Goal: Information Seeking & Learning: Learn about a topic

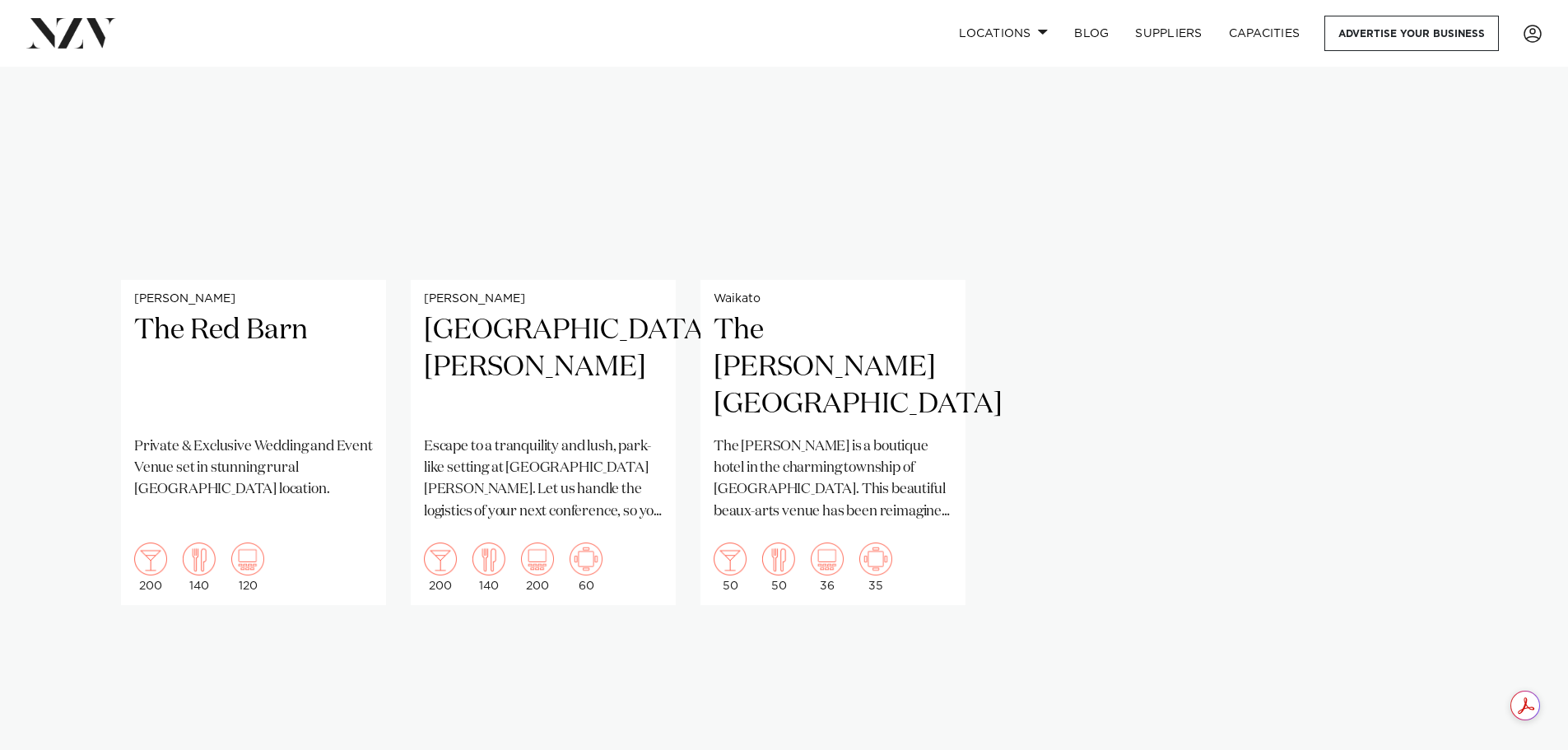
scroll to position [1262, 0]
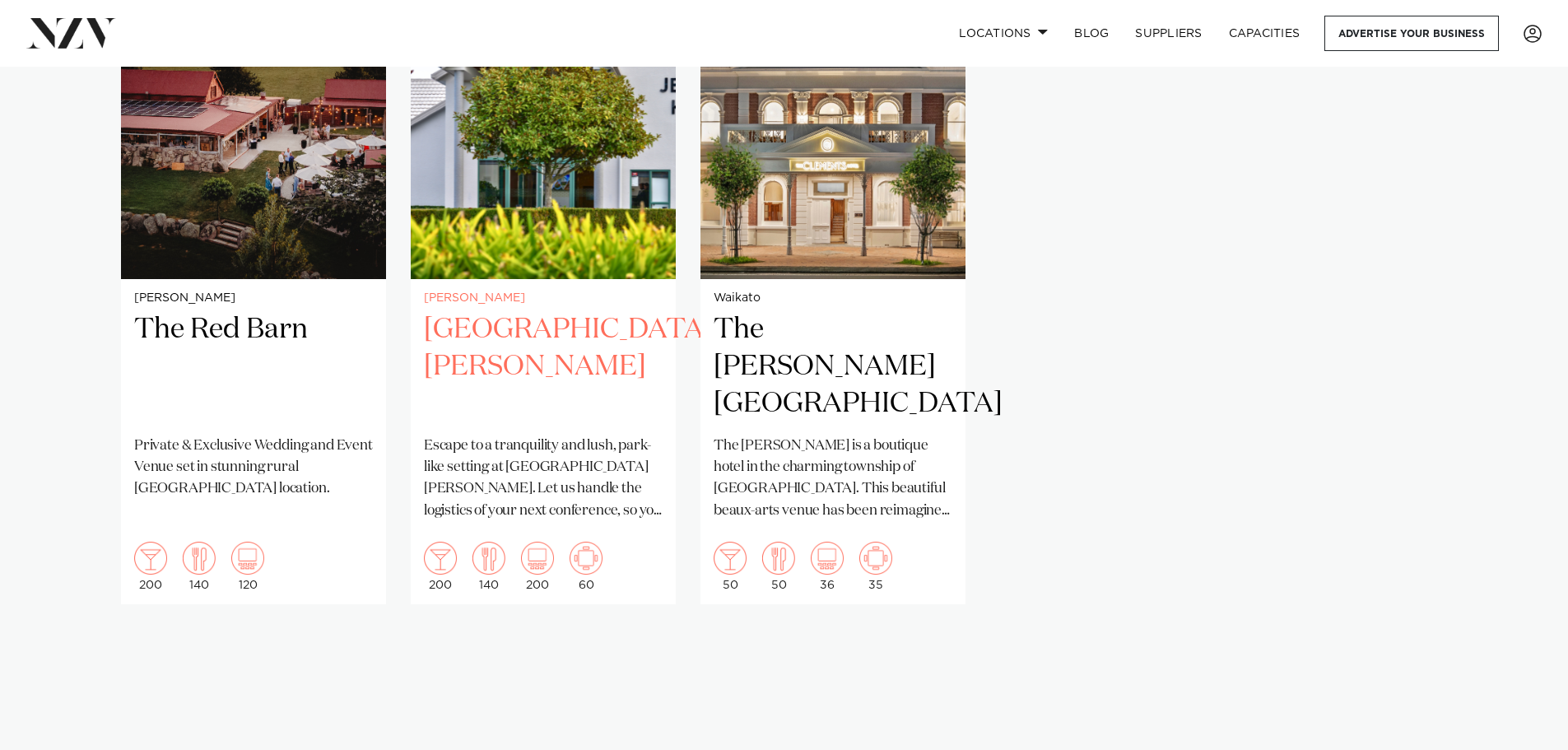
click at [511, 319] on h2 "[GEOGRAPHIC_DATA][PERSON_NAME]" at bounding box center [543, 367] width 239 height 111
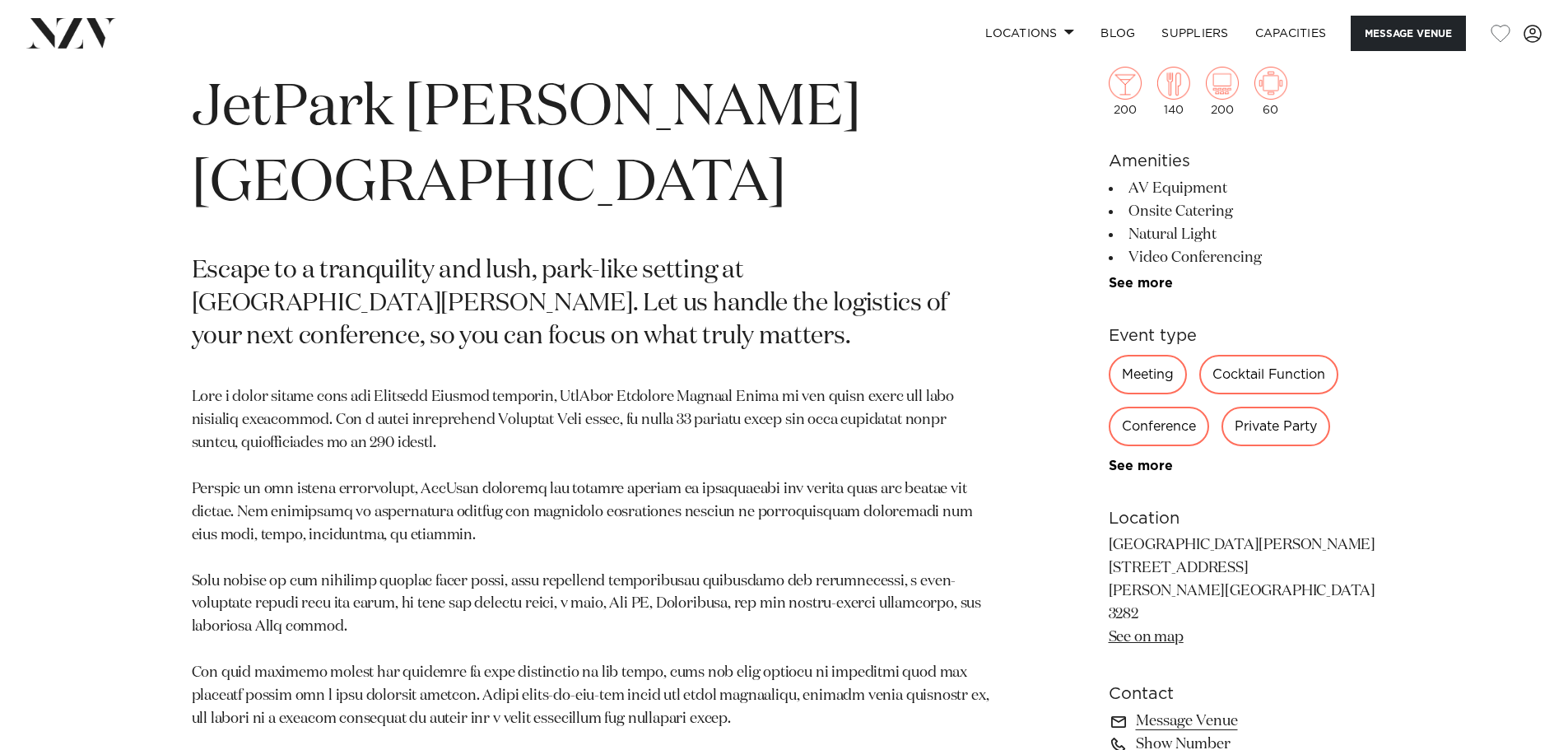
scroll to position [823, 0]
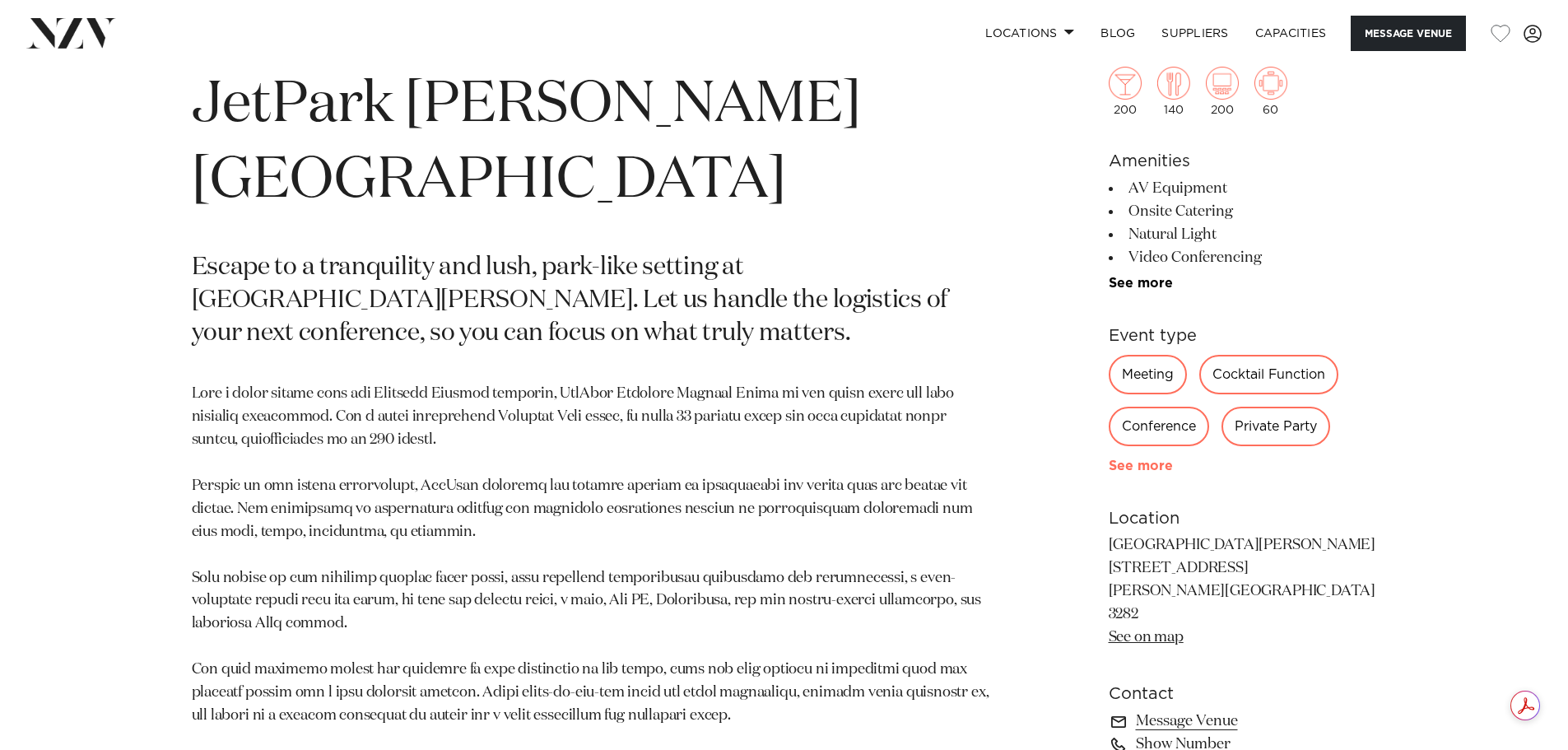
click at [1142, 470] on link "See more" at bounding box center [1172, 465] width 129 height 13
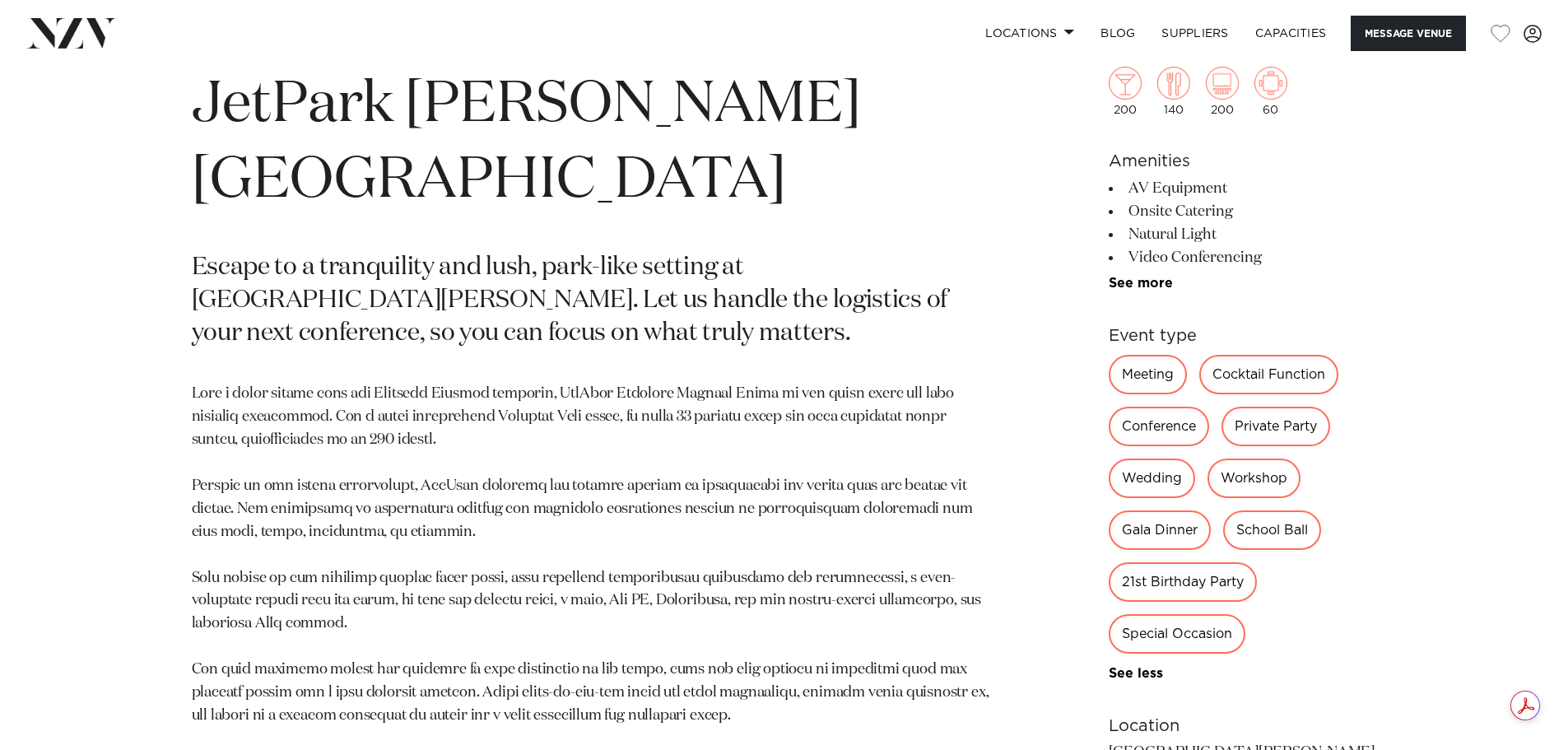
click at [1162, 424] on div "Conference" at bounding box center [1158, 426] width 100 height 40
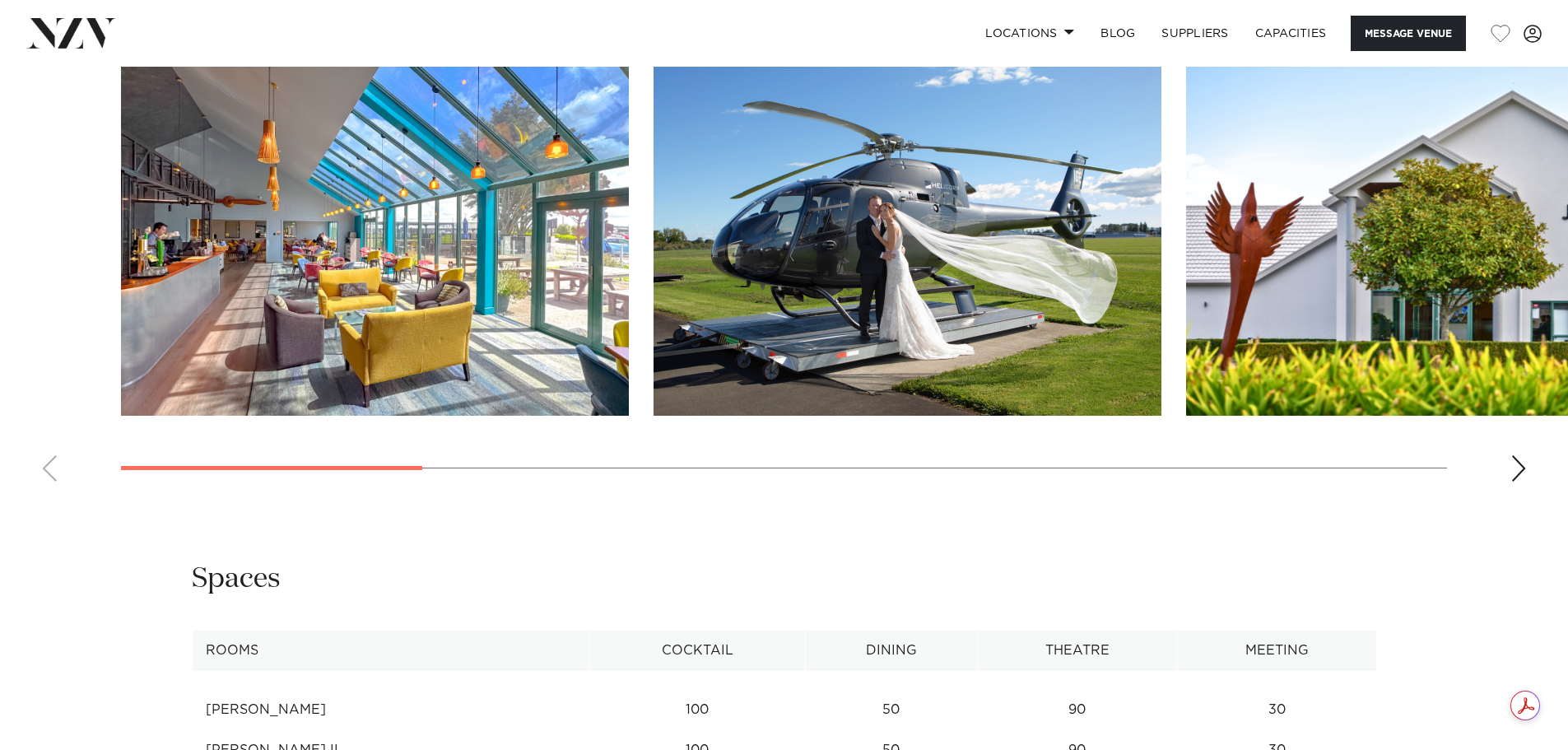
scroll to position [2031, 0]
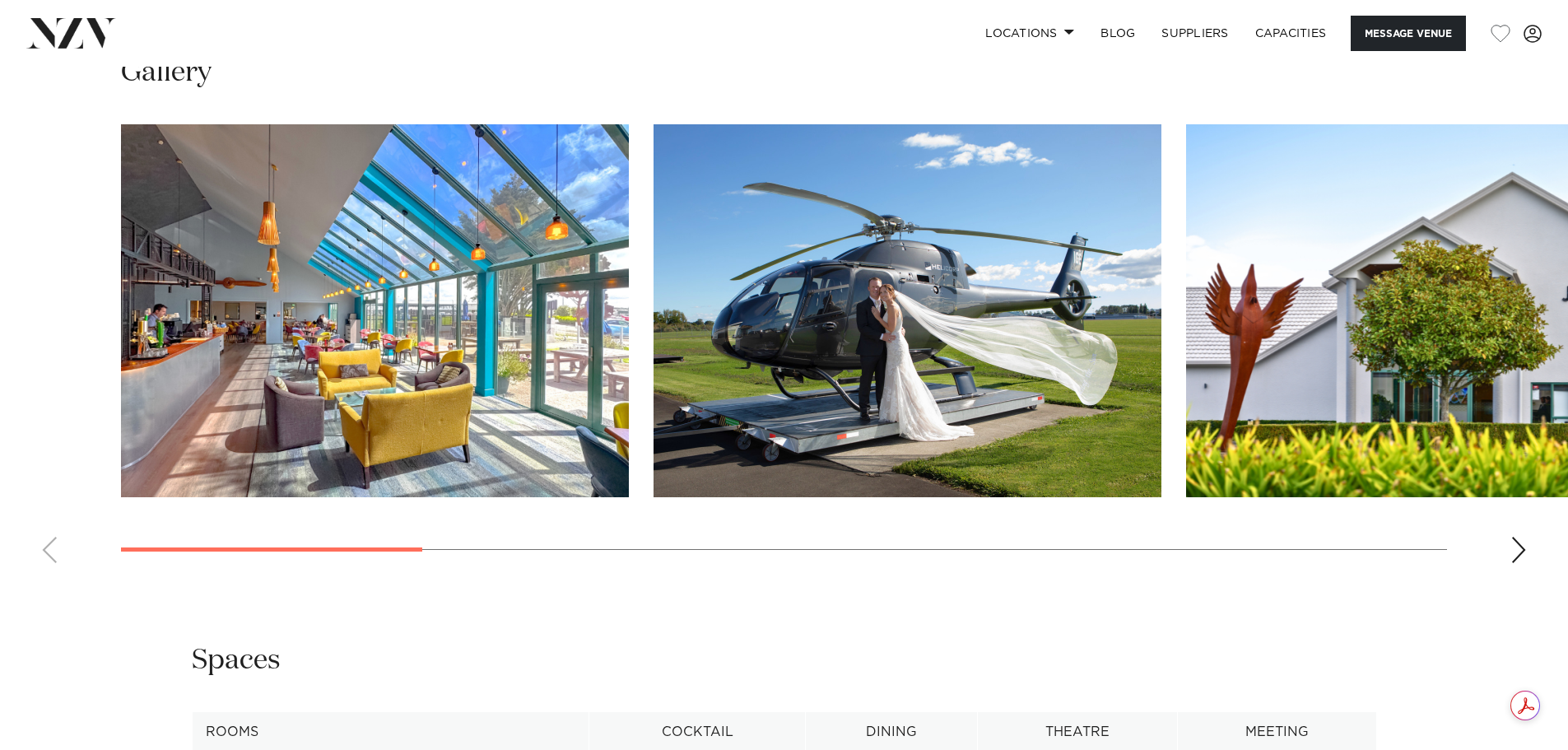
click at [1517, 537] on div "Next slide" at bounding box center [1518, 550] width 17 height 26
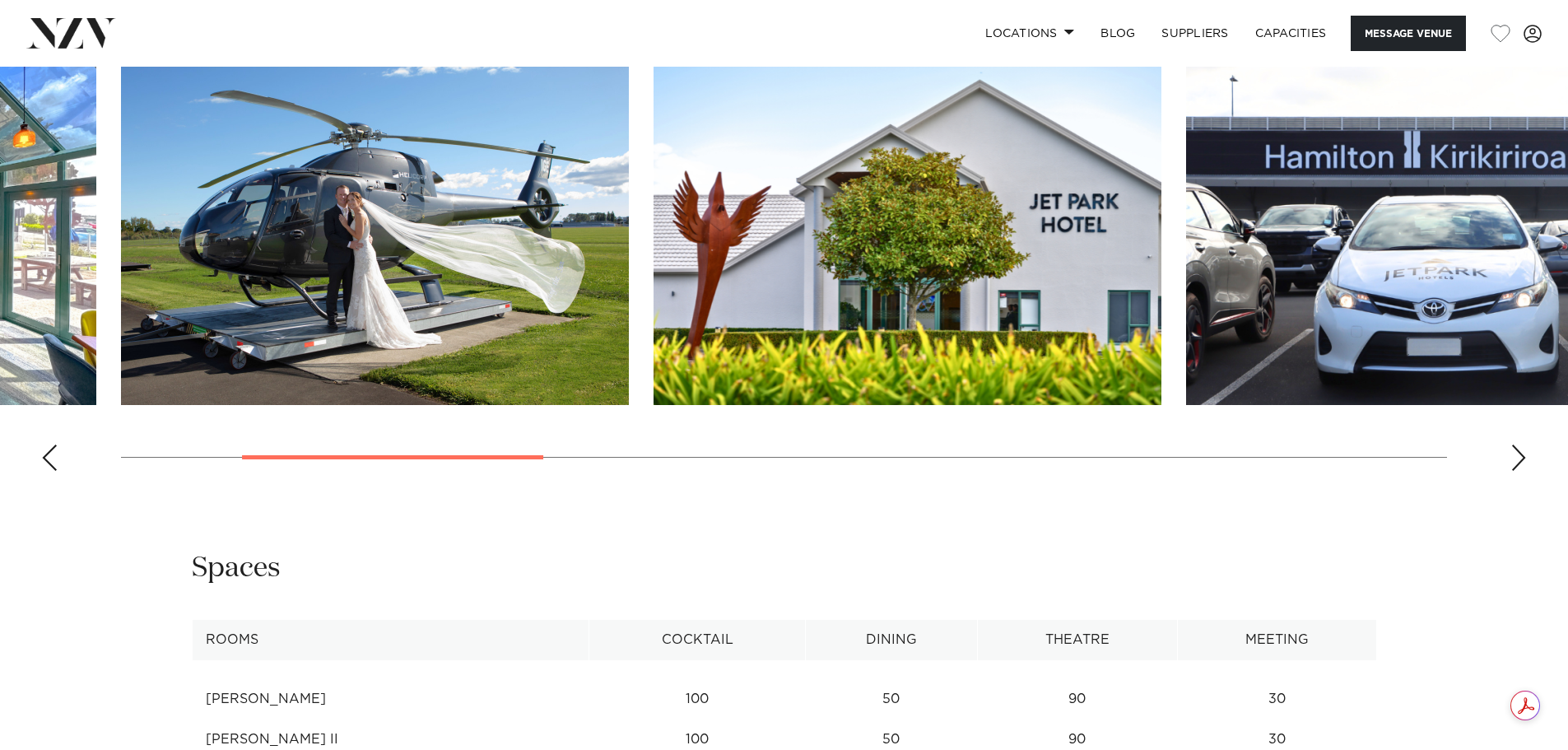
scroll to position [2113, 0]
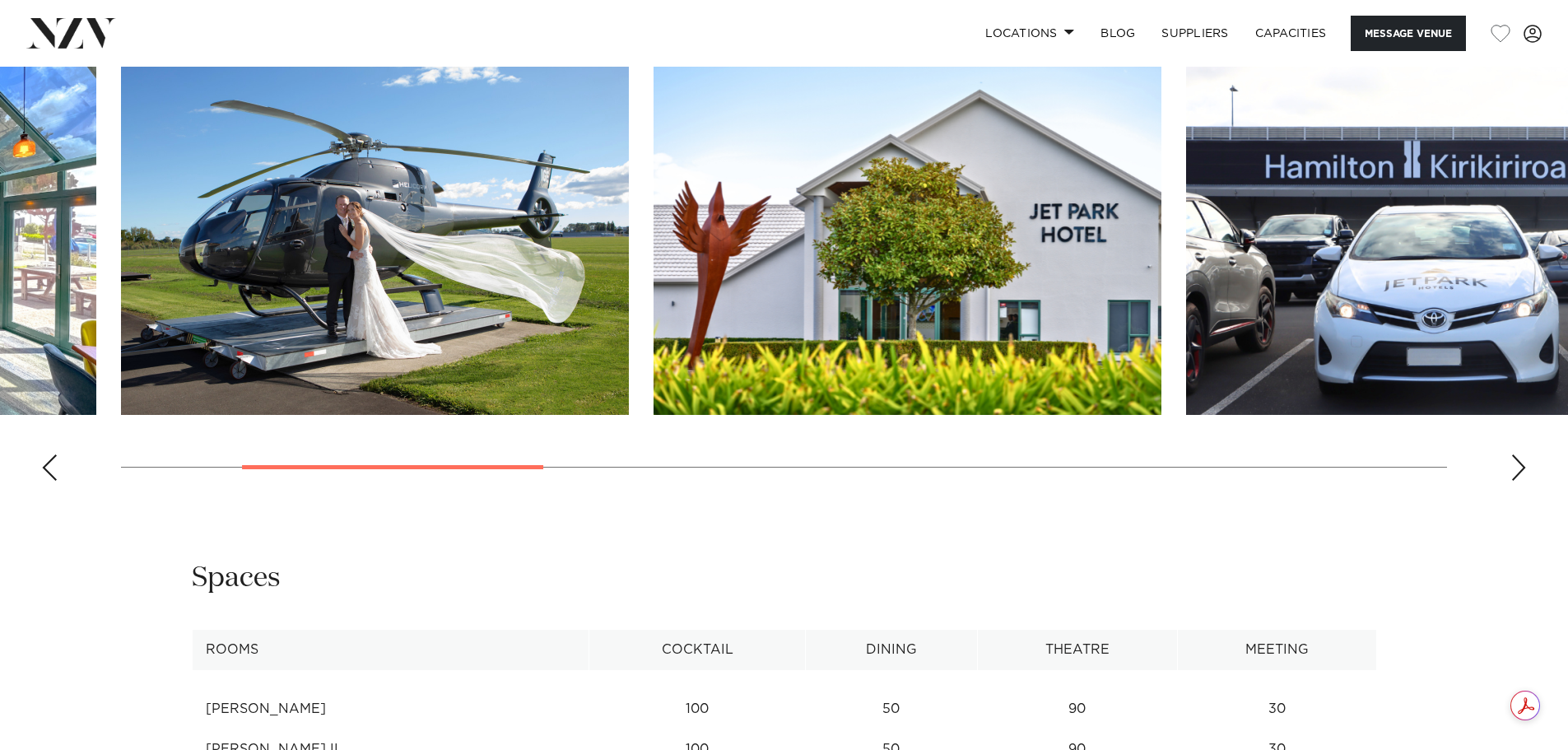
click at [1518, 455] on div "Next slide" at bounding box center [1518, 468] width 17 height 26
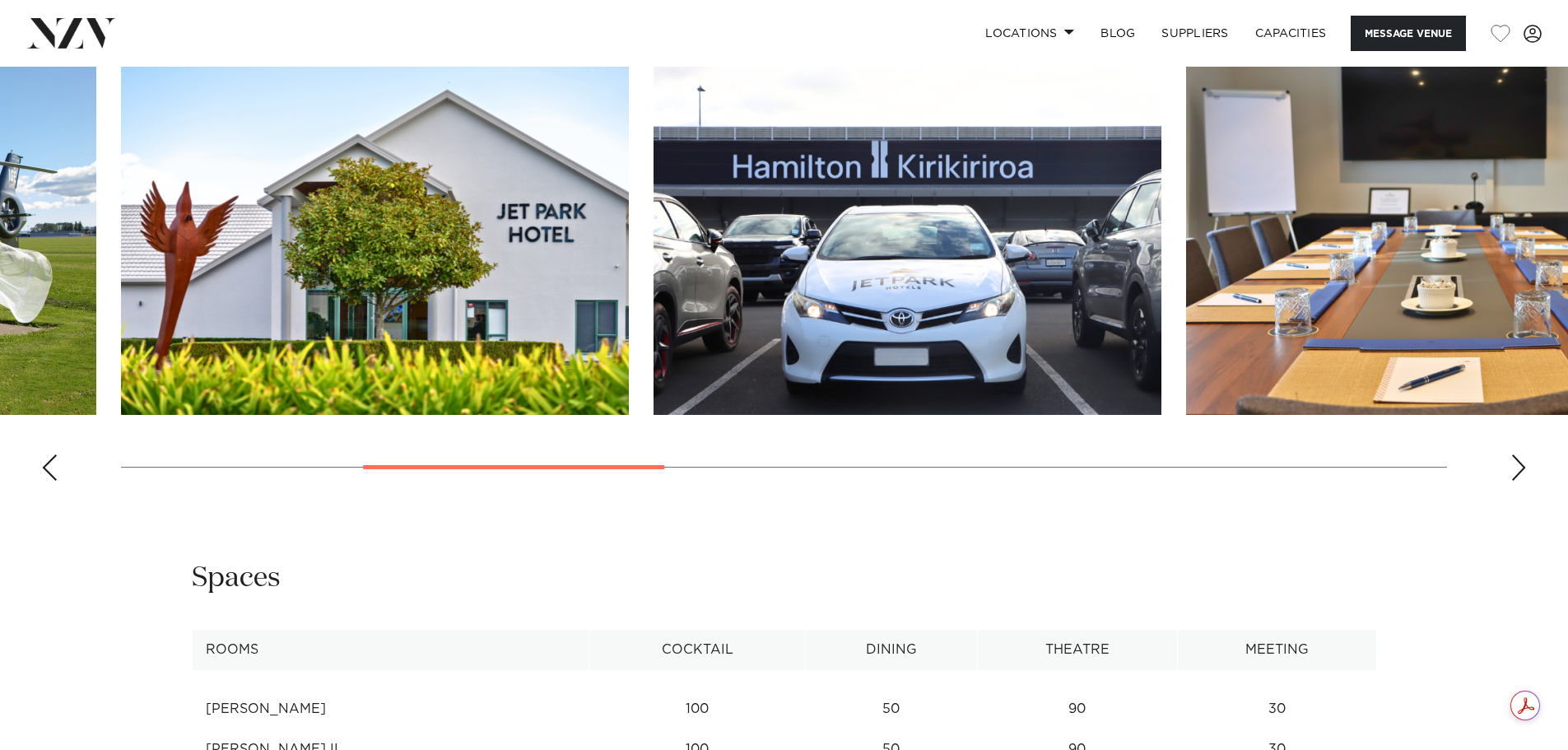
click at [1518, 455] on div "Next slide" at bounding box center [1518, 468] width 17 height 26
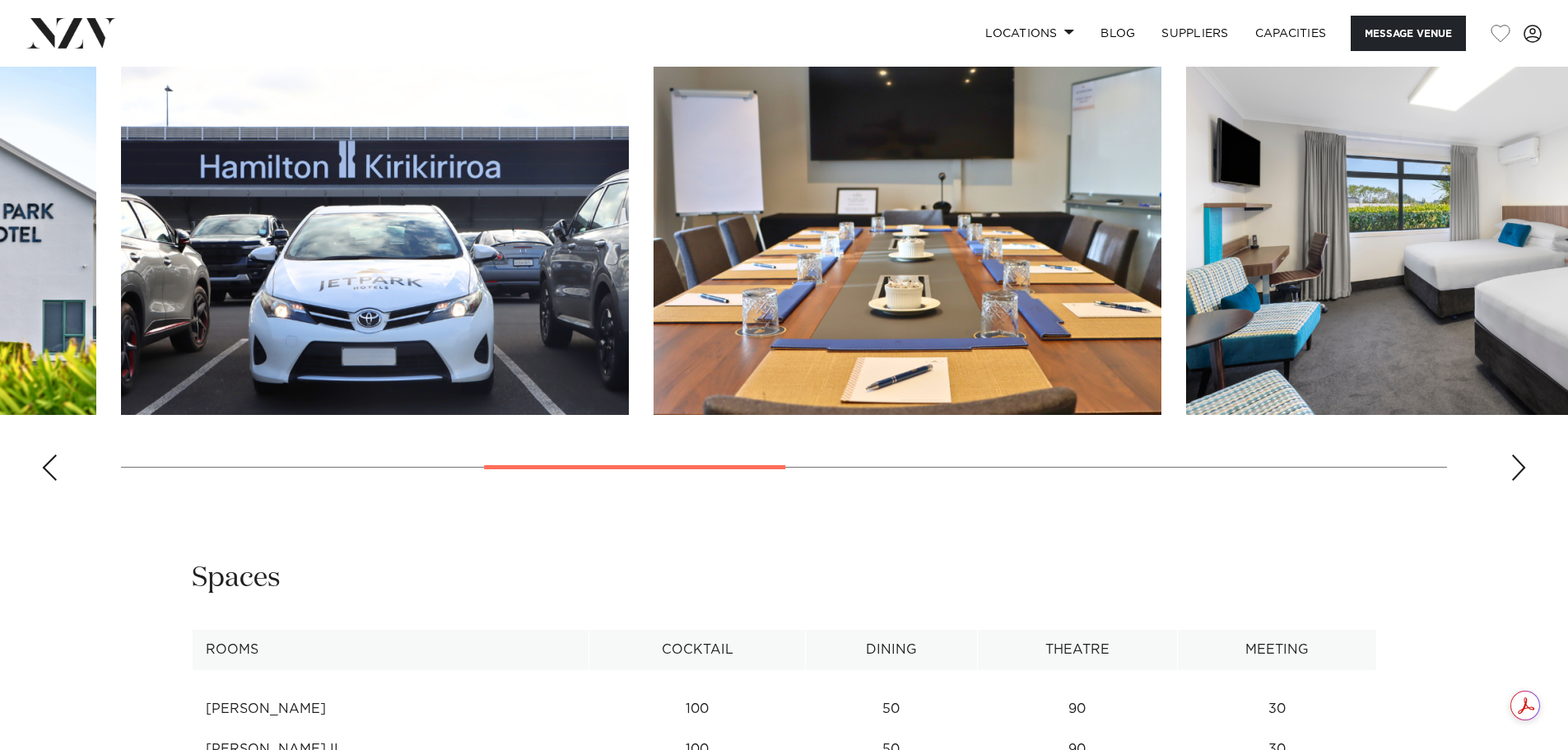
click at [1518, 455] on div "Next slide" at bounding box center [1518, 468] width 17 height 26
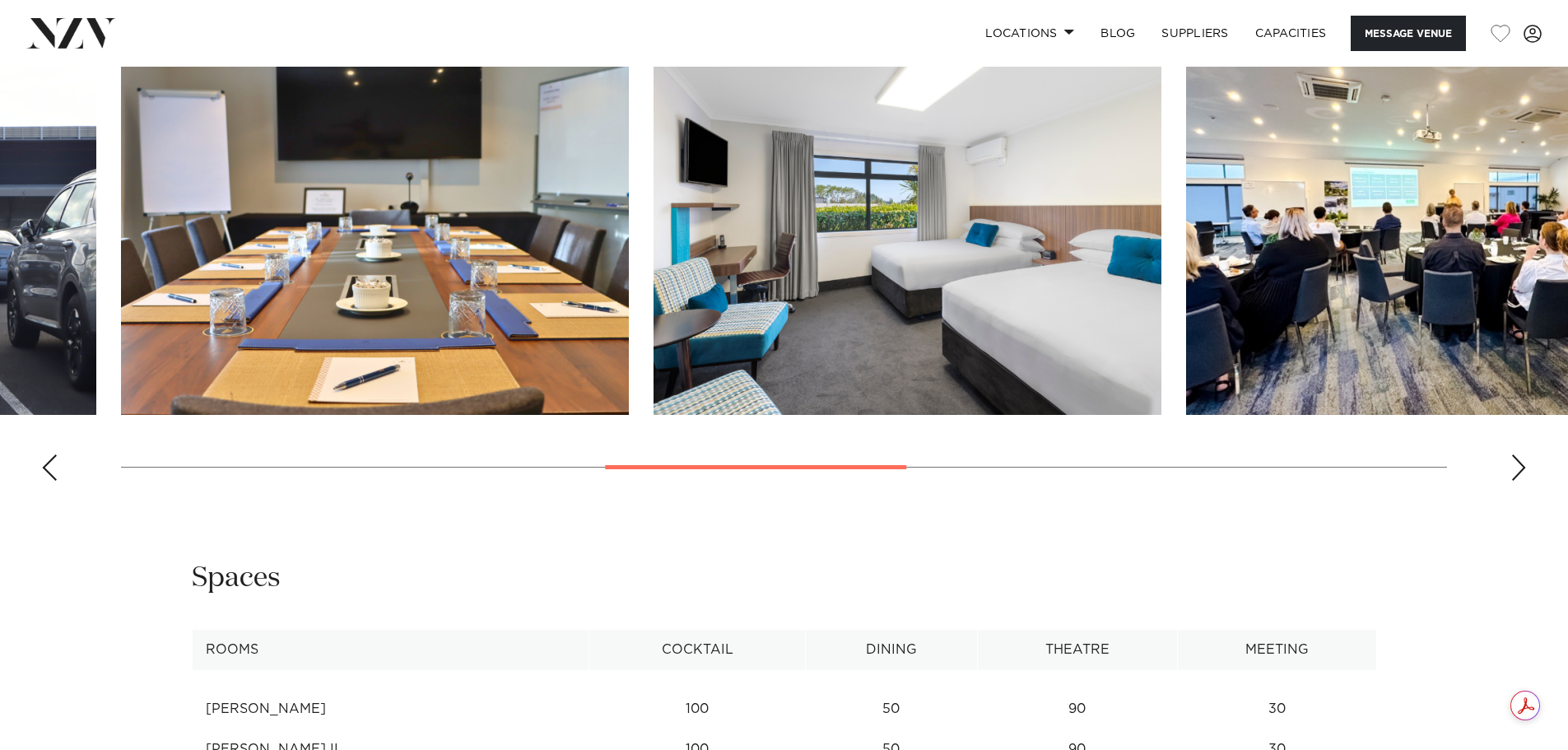
click at [1518, 455] on div "Next slide" at bounding box center [1518, 468] width 17 height 26
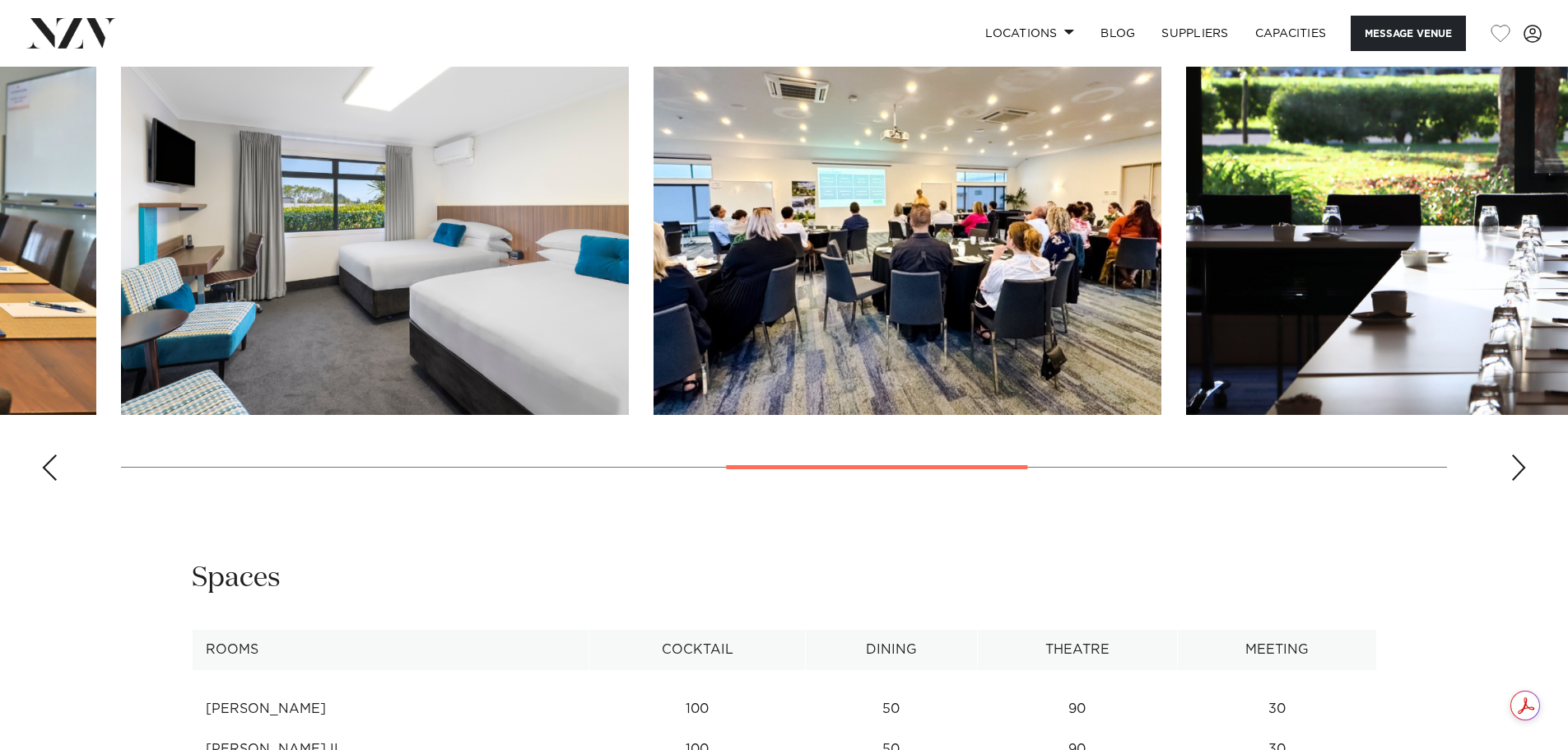
click at [823, 268] on img "7 / 11" at bounding box center [907, 228] width 507 height 373
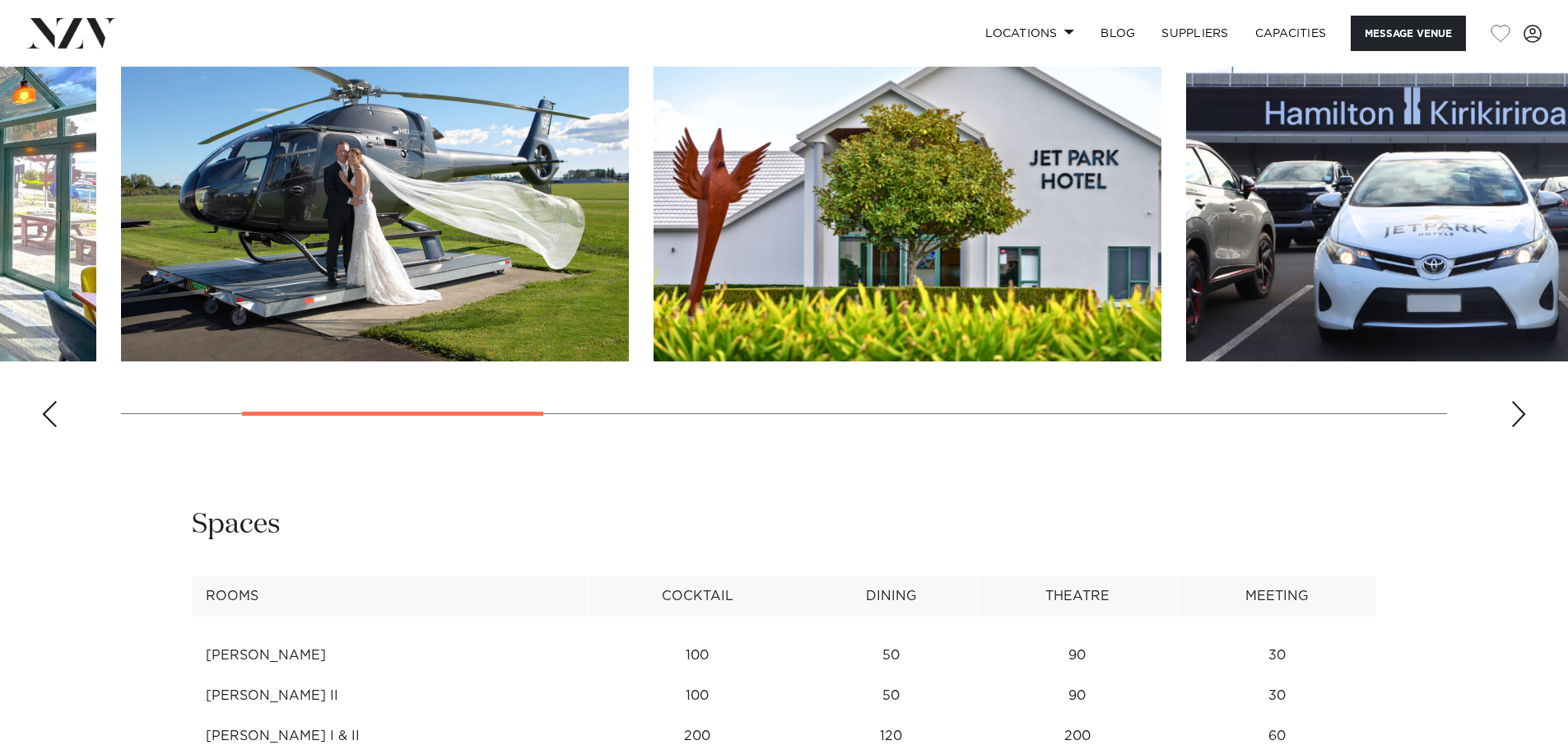
scroll to position [2306, 0]
